Goal: Task Accomplishment & Management: Manage account settings

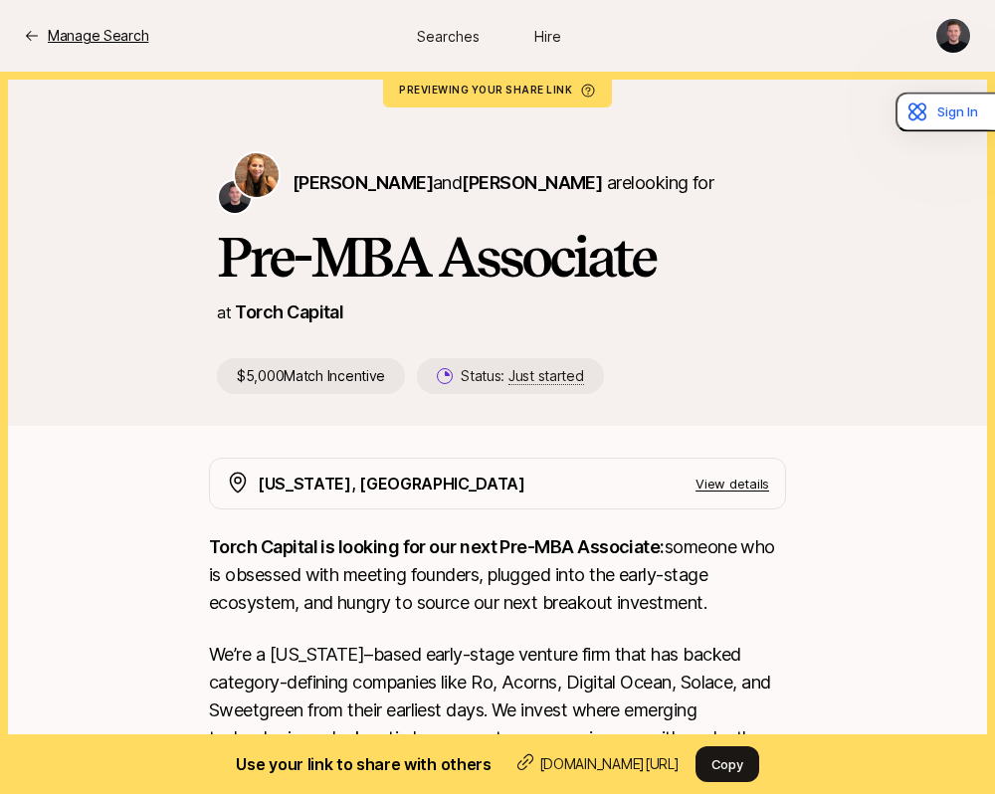
click at [122, 43] on p "Manage Search" at bounding box center [98, 36] width 100 height 24
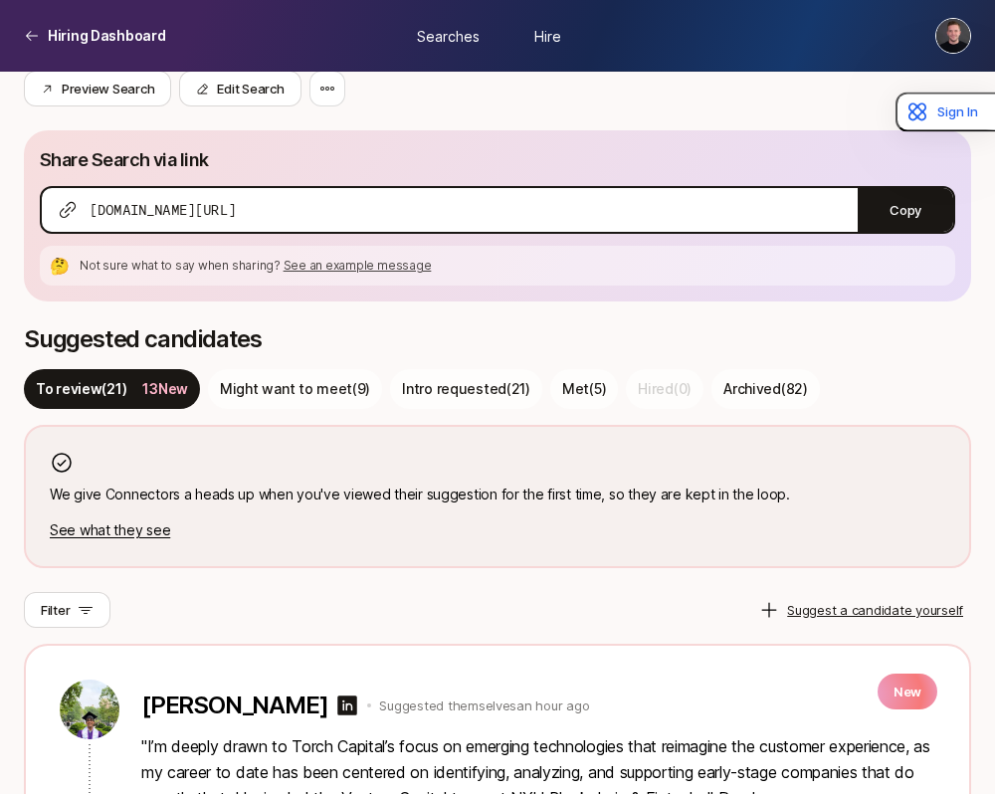
scroll to position [419, 0]
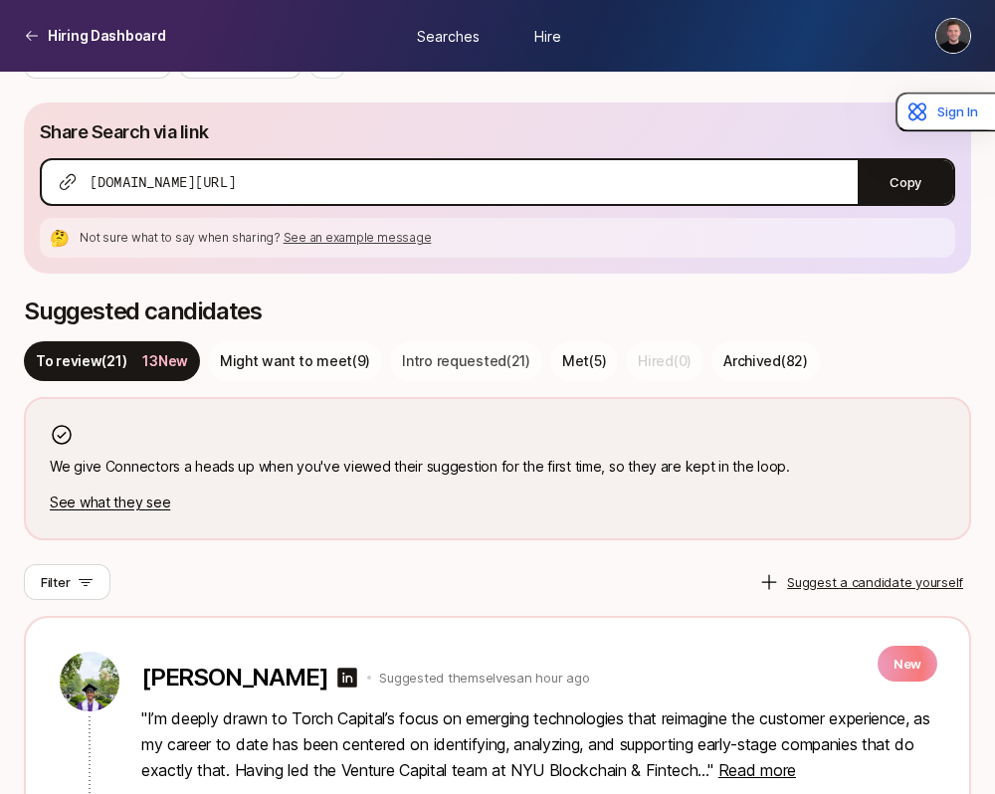
click at [472, 364] on p "Intro requested ( 21 )" at bounding box center [466, 361] width 128 height 24
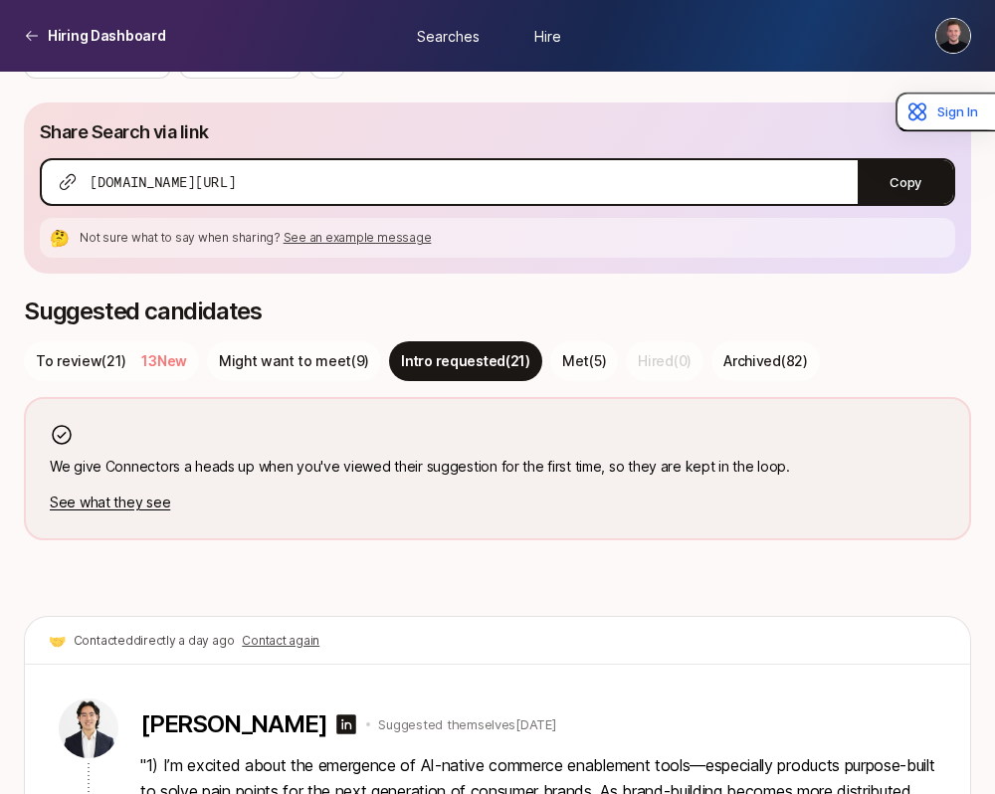
scroll to position [6770, 0]
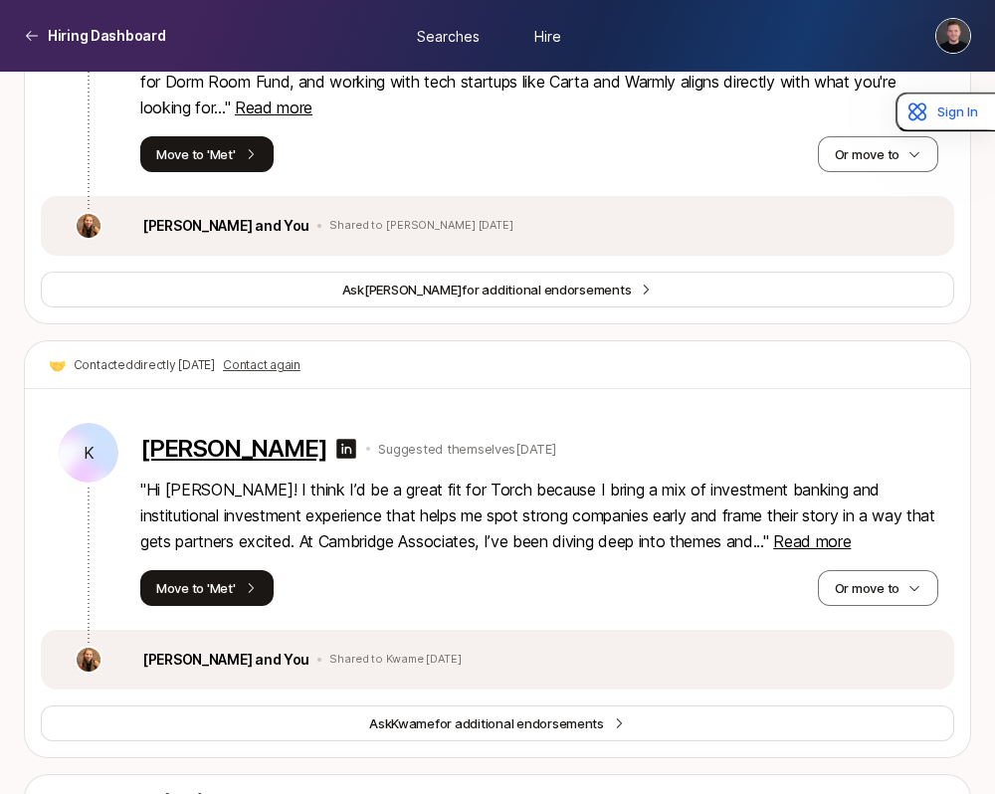
click at [326, 435] on p "[PERSON_NAME]" at bounding box center [233, 449] width 186 height 28
click at [230, 570] on button "Move to 'Met'" at bounding box center [206, 588] width 133 height 36
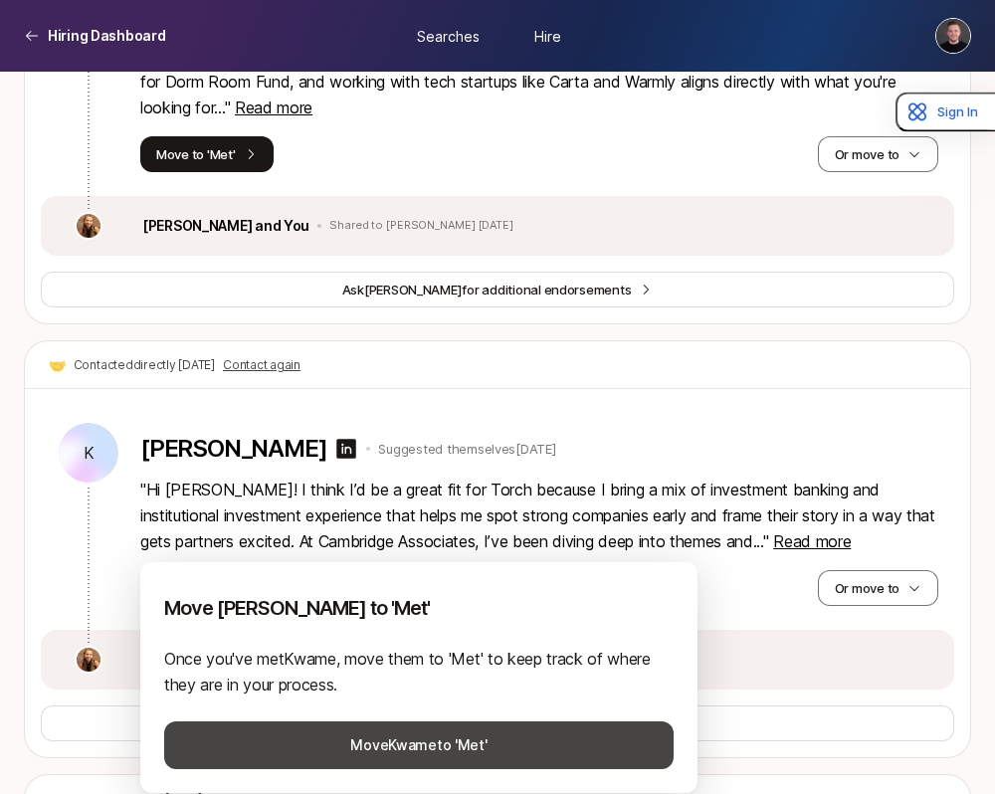
click at [407, 747] on button "Move [PERSON_NAME] to 'Met'" at bounding box center [418, 745] width 509 height 48
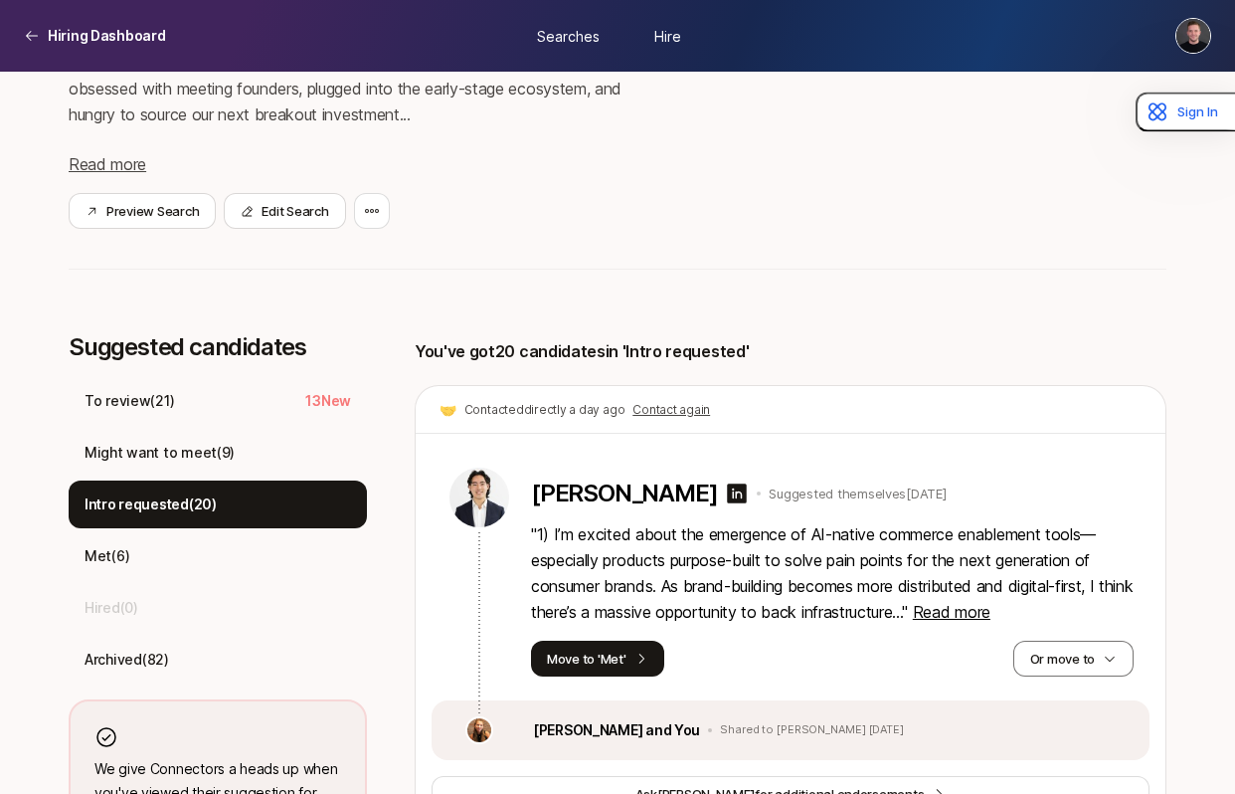
scroll to position [331, 0]
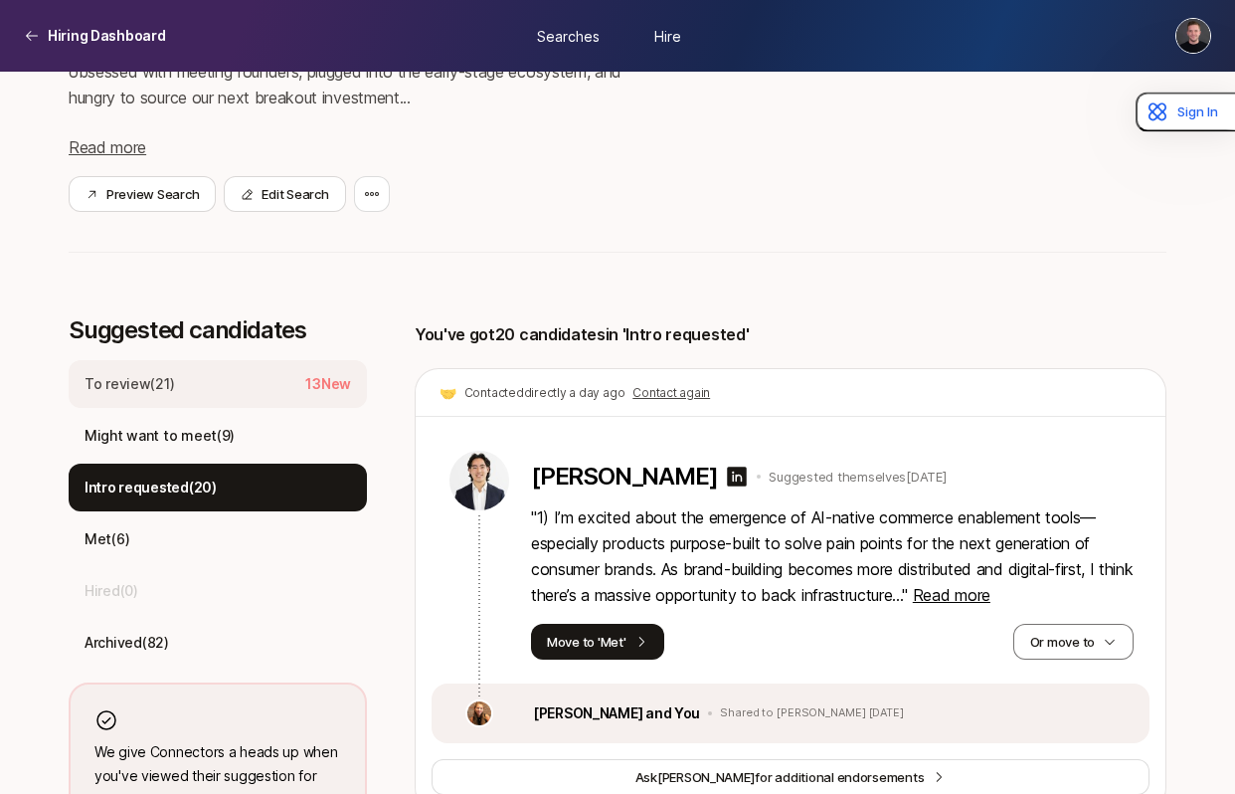
click at [141, 384] on p "To review ( 21 )" at bounding box center [130, 384] width 90 height 24
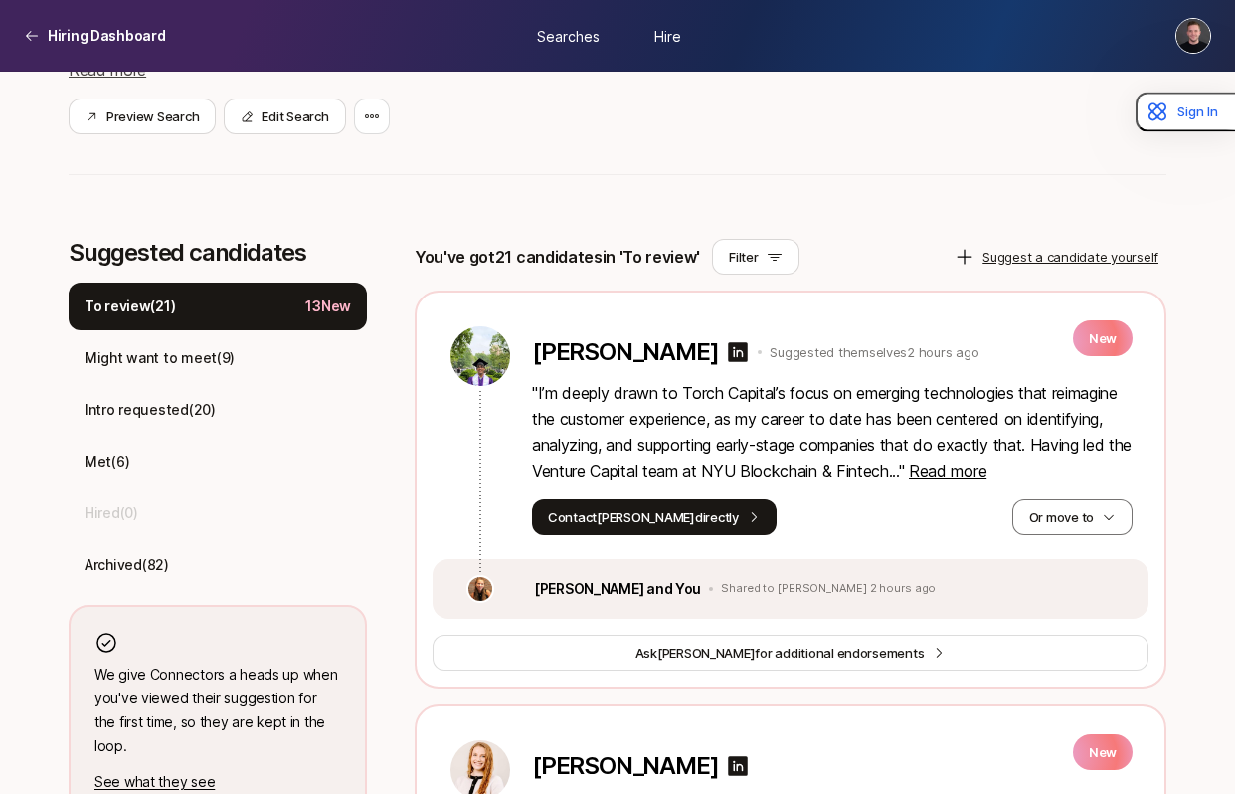
scroll to position [413, 0]
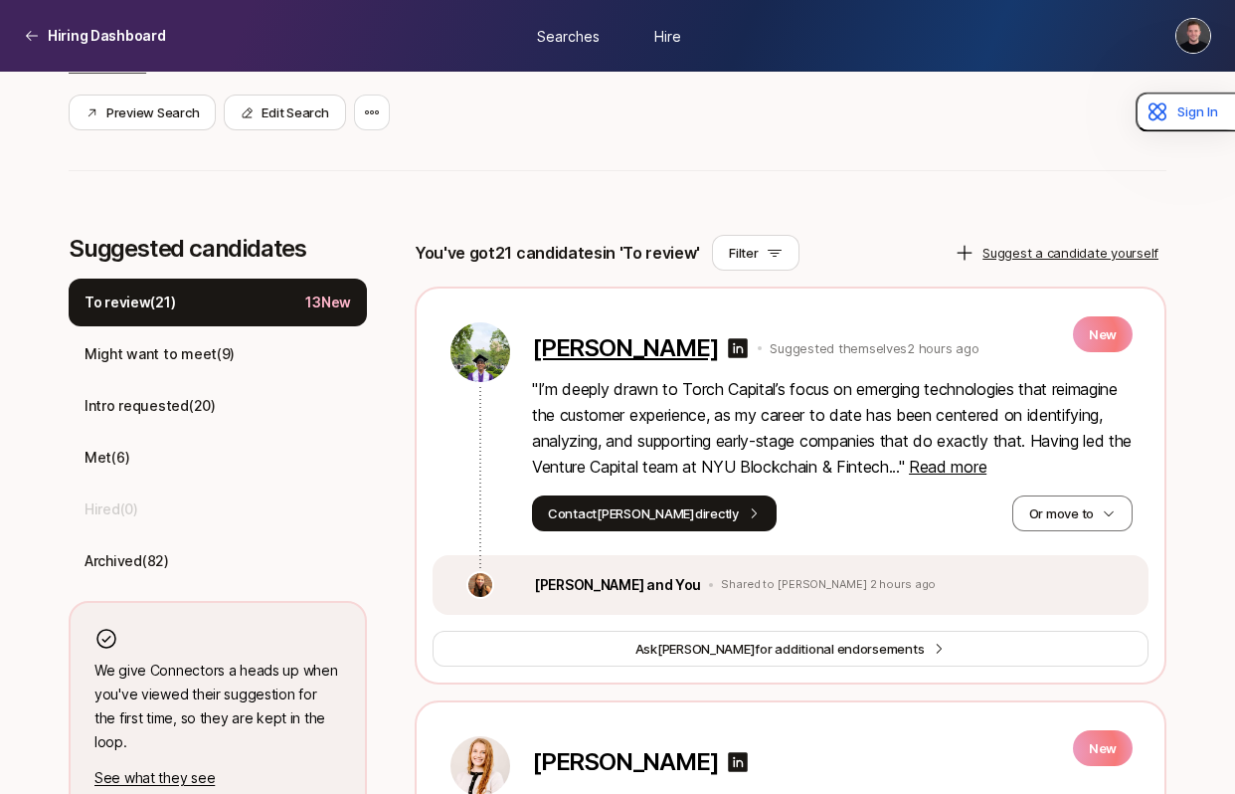
click at [626, 357] on p "[PERSON_NAME]" at bounding box center [625, 348] width 186 height 28
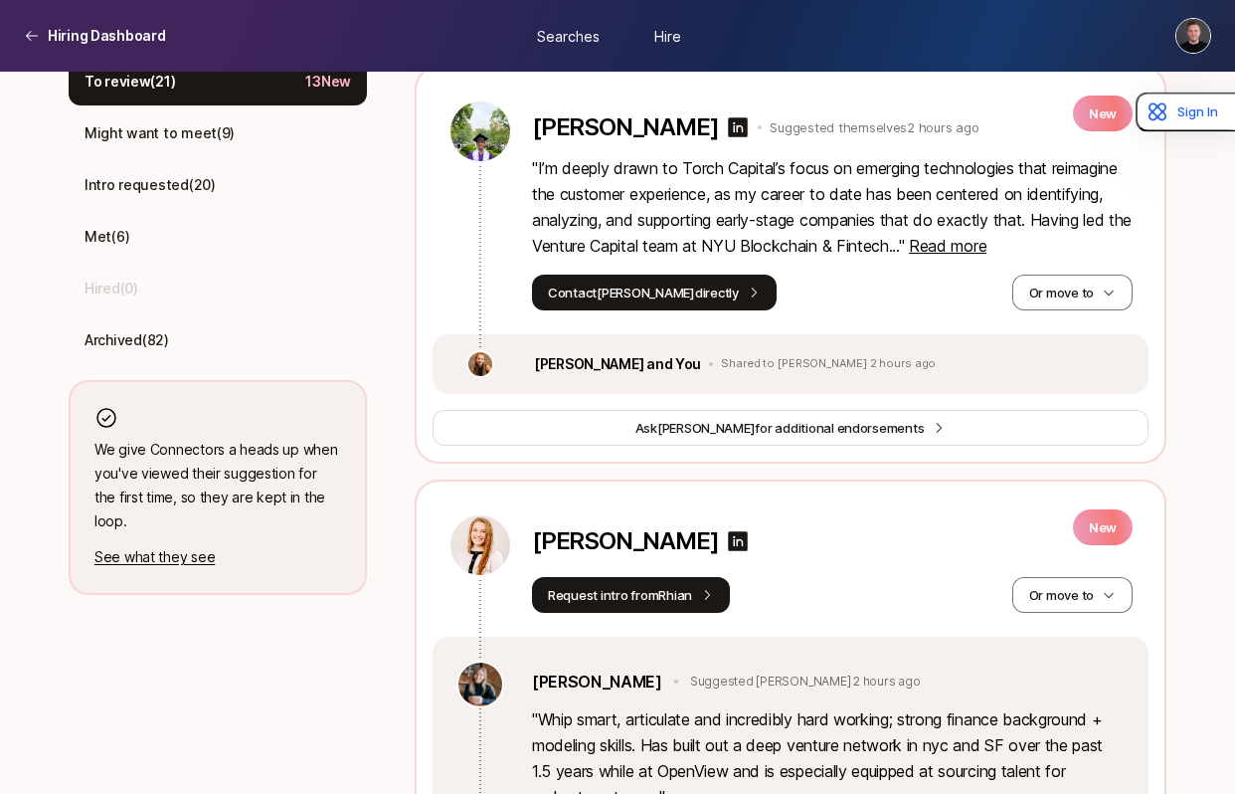
scroll to position [665, 0]
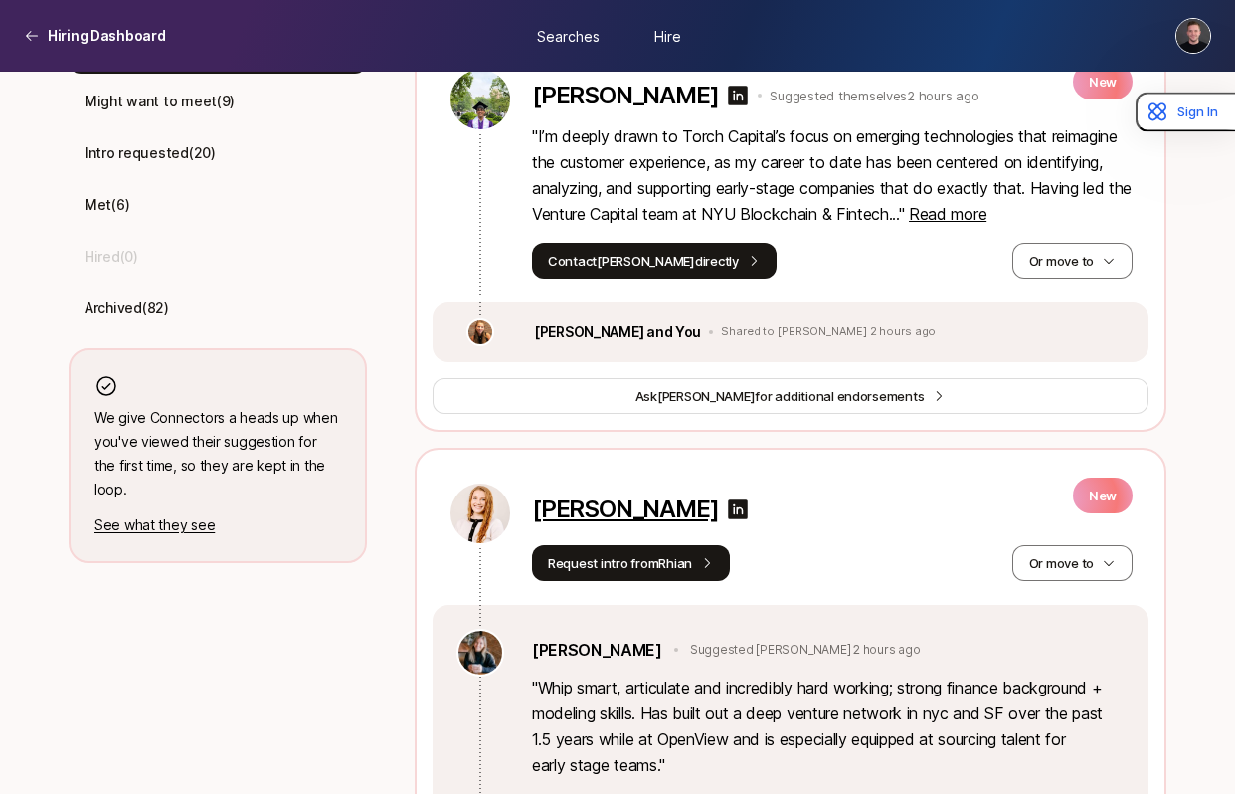
click at [616, 500] on p "[PERSON_NAME]" at bounding box center [625, 509] width 186 height 28
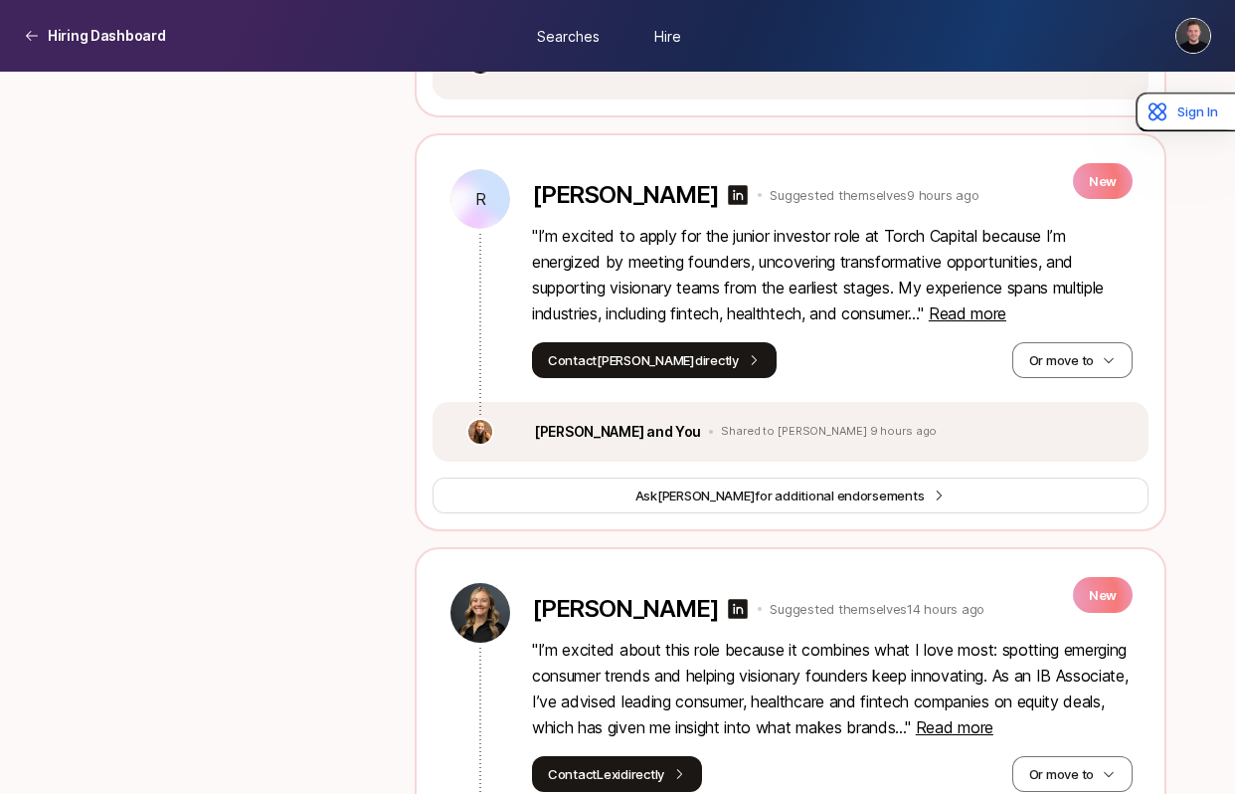
scroll to position [1492, 0]
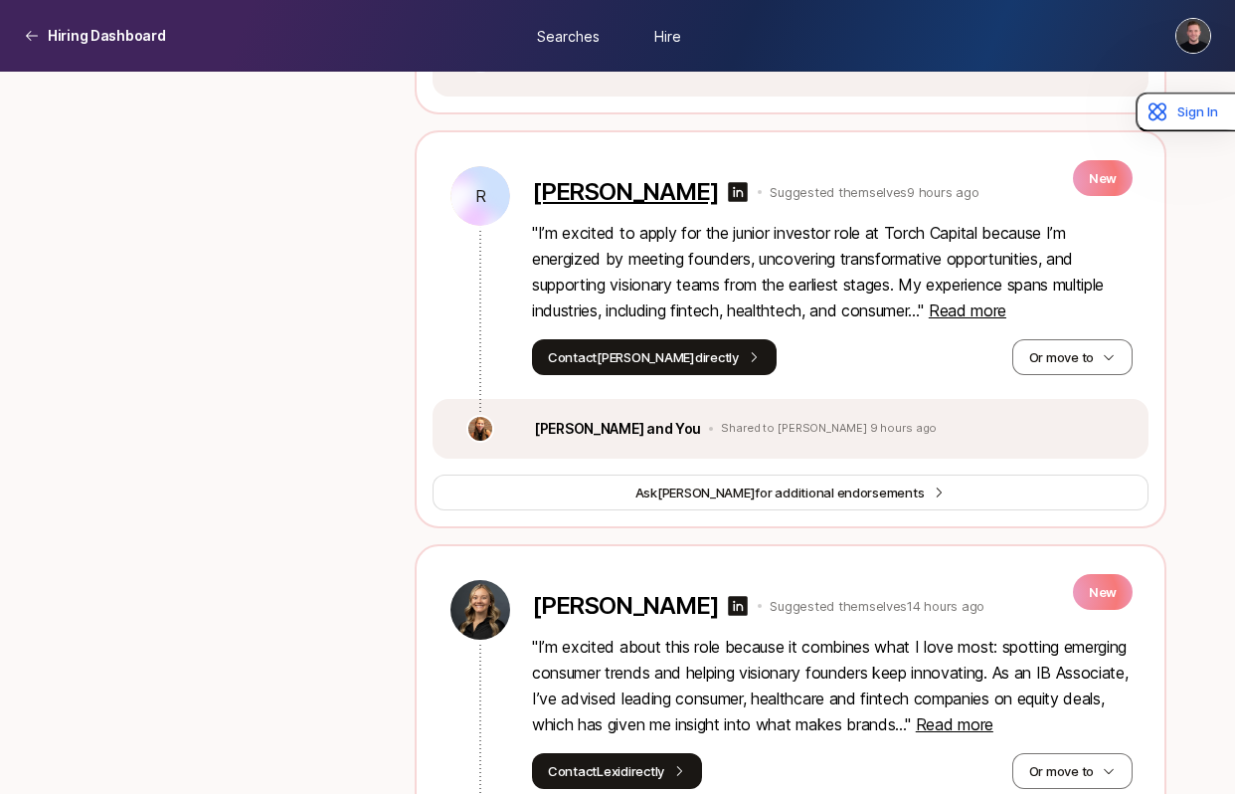
click at [604, 198] on p "[PERSON_NAME]" at bounding box center [625, 192] width 186 height 28
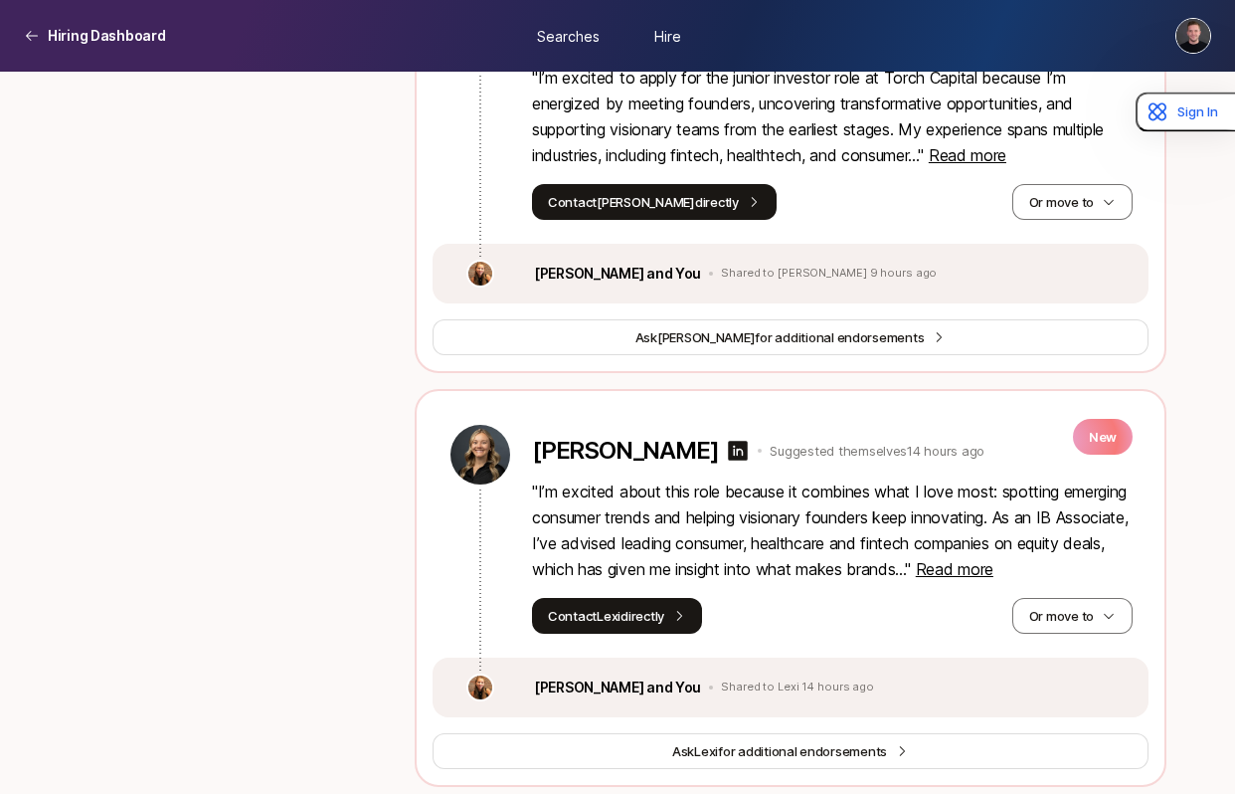
scroll to position [1654, 0]
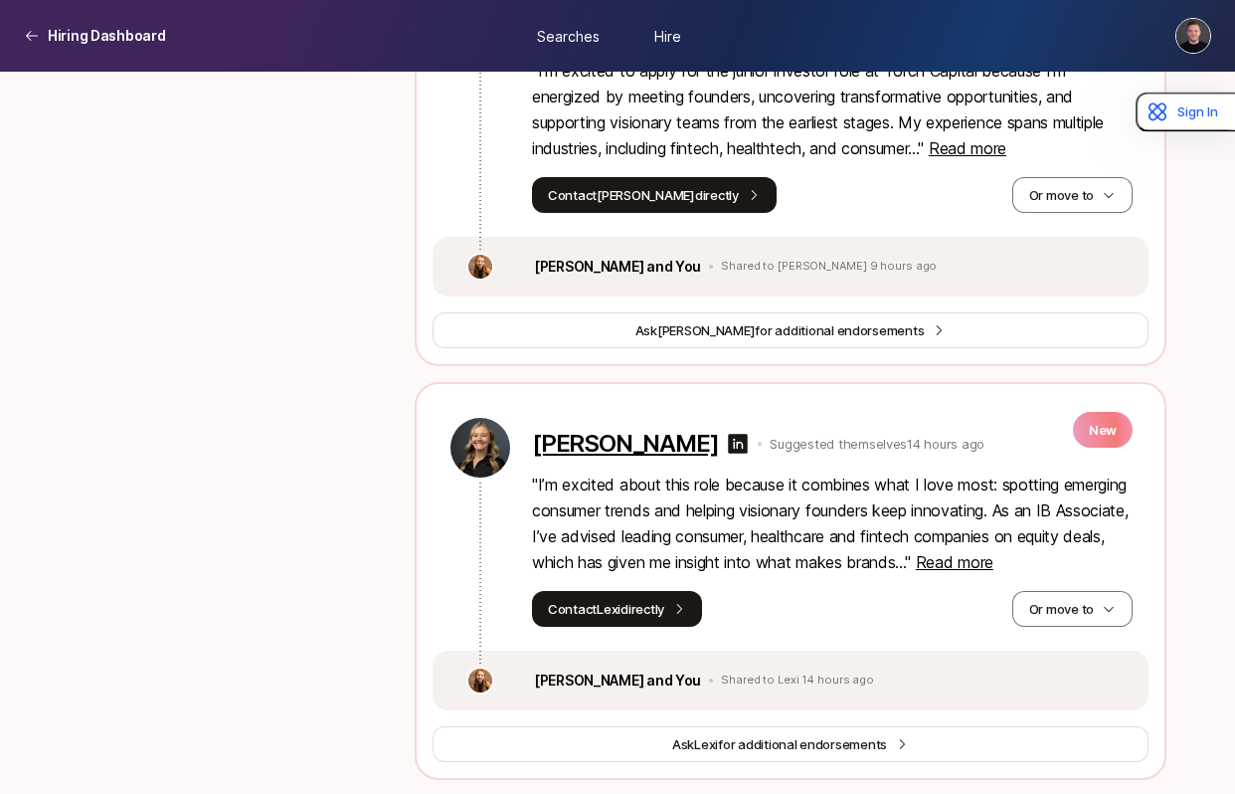
click at [563, 442] on p "[PERSON_NAME]" at bounding box center [625, 444] width 186 height 28
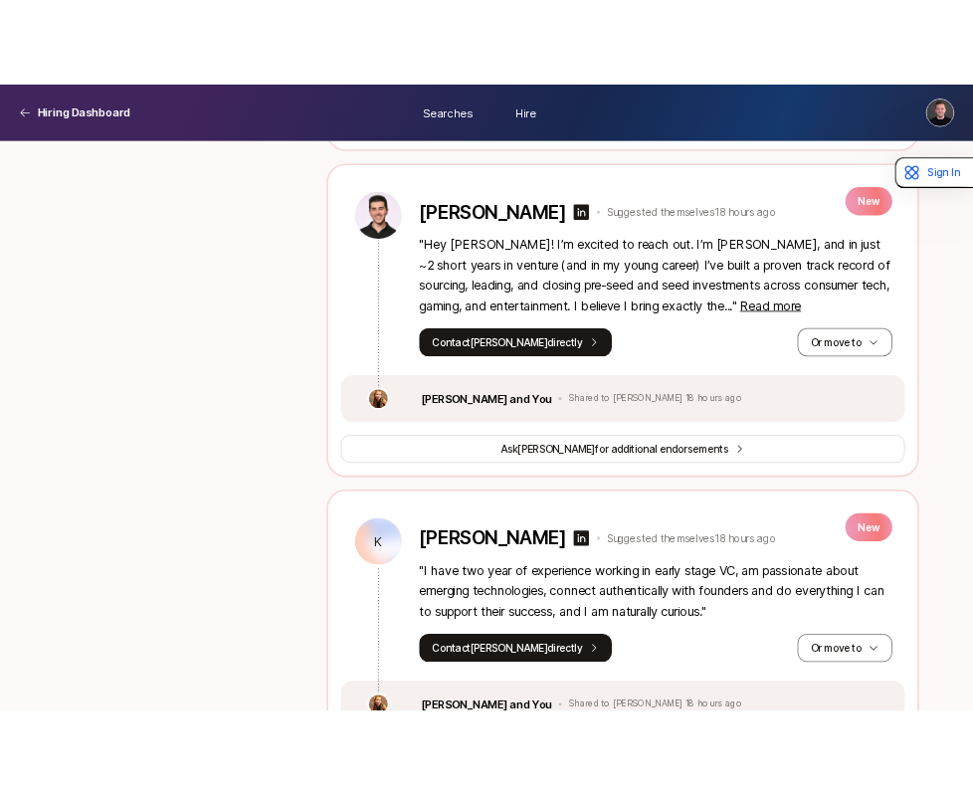
scroll to position [2348, 0]
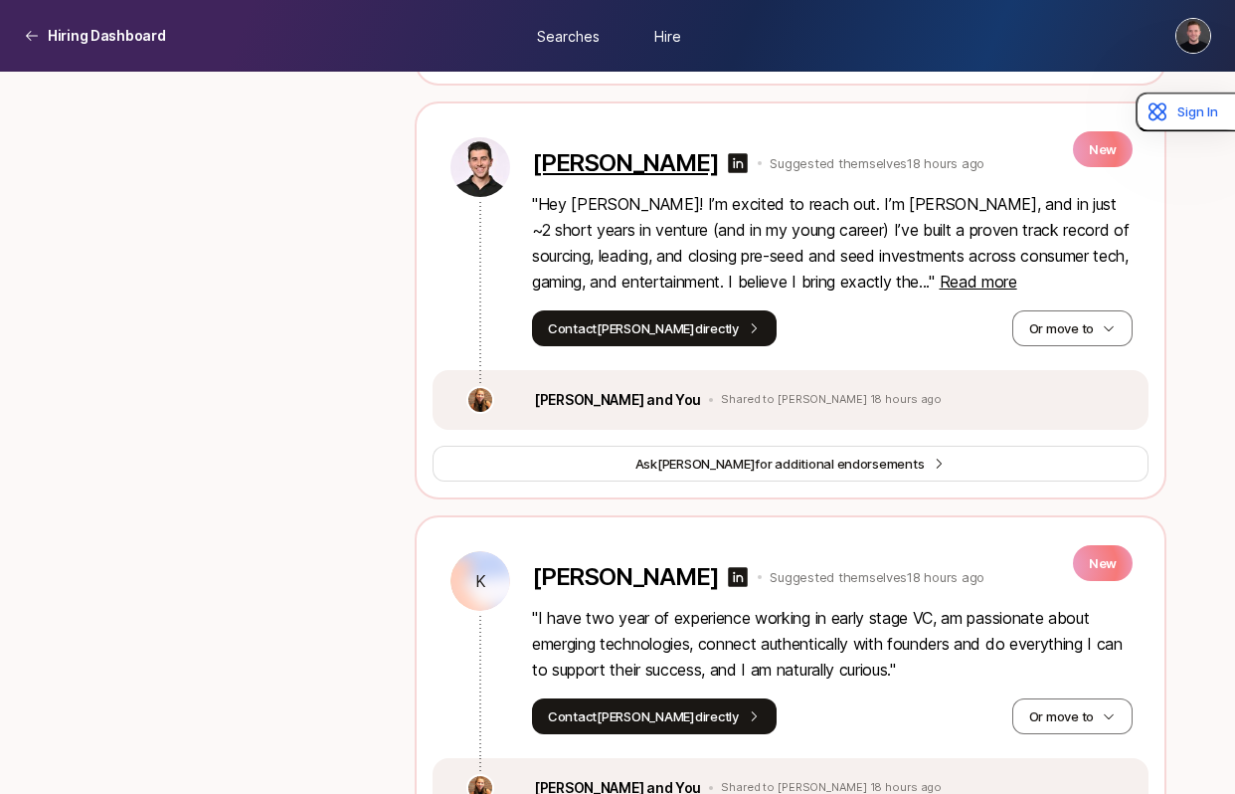
click at [607, 168] on p "[PERSON_NAME]" at bounding box center [625, 163] width 186 height 28
